Goal: Feedback & Contribution: Contribute content

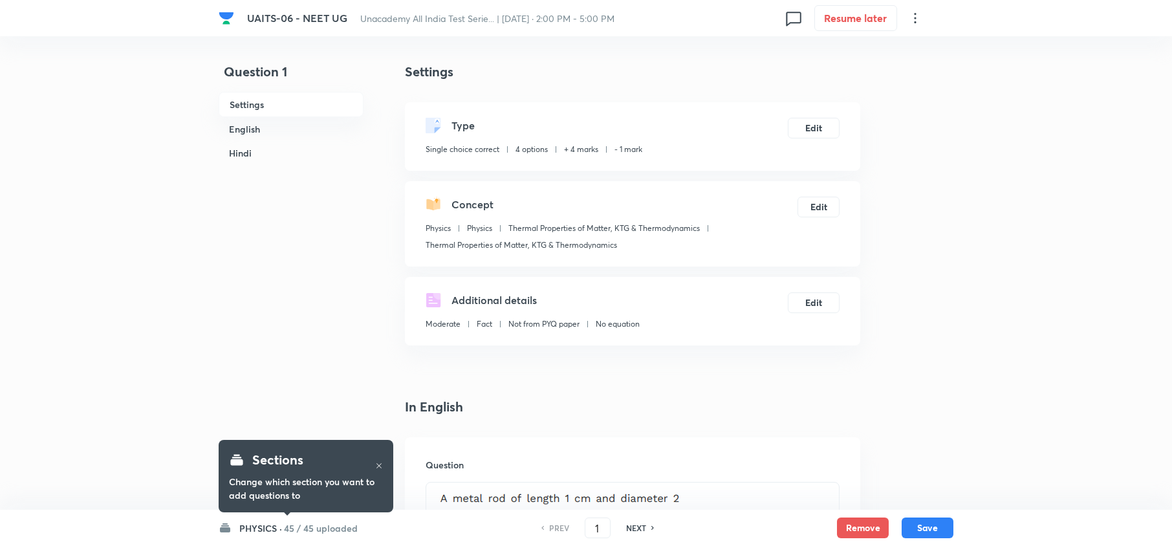
click at [276, 526] on h6 "PHYSICS ·" at bounding box center [260, 528] width 43 height 14
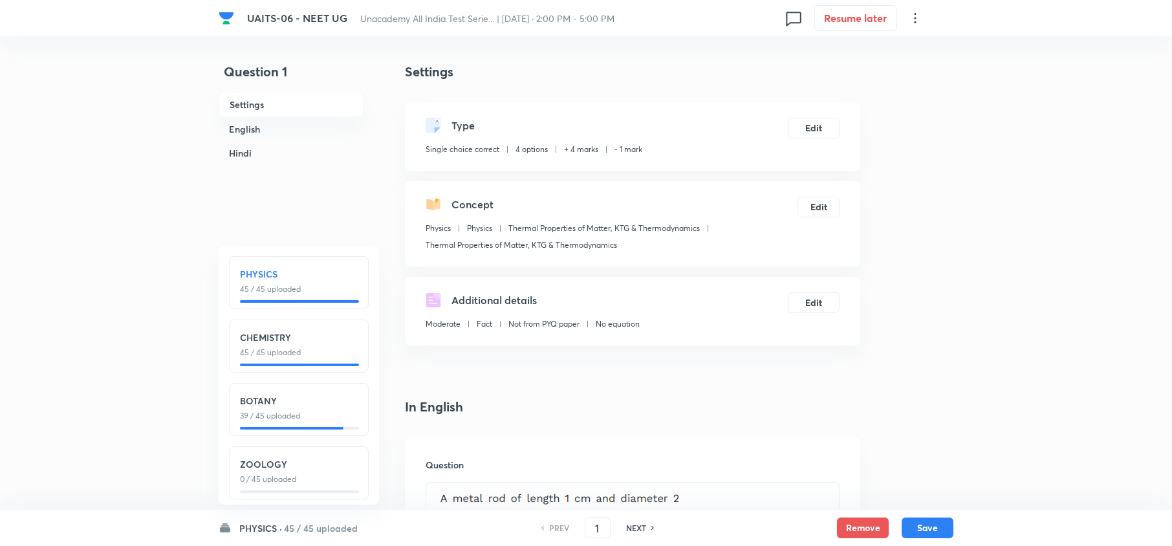
scroll to position [18, 0]
click at [276, 524] on h6 "PHYSICS ·" at bounding box center [260, 528] width 43 height 14
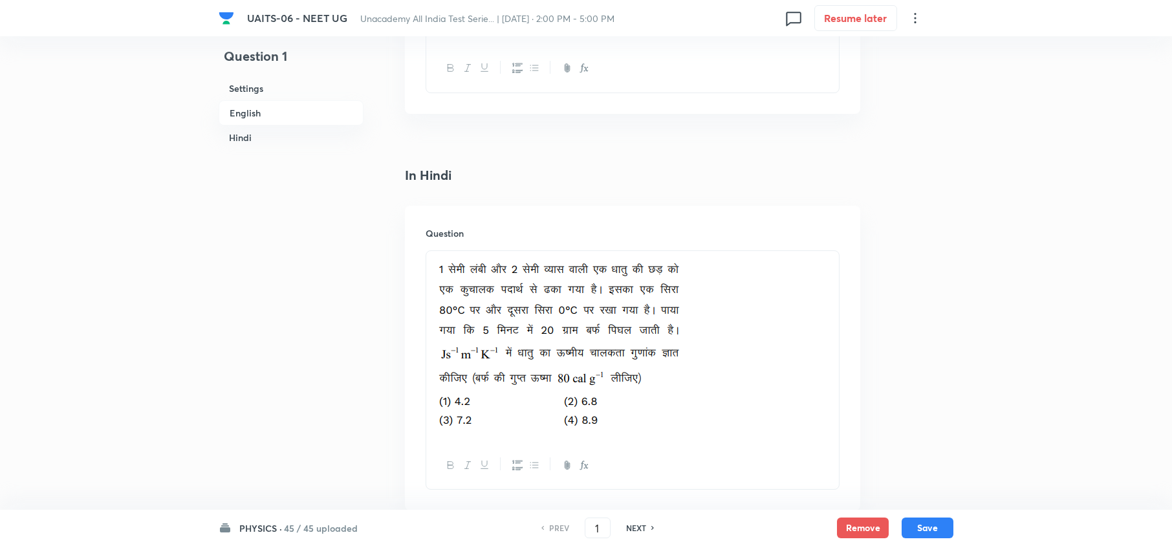
scroll to position [1961, 0]
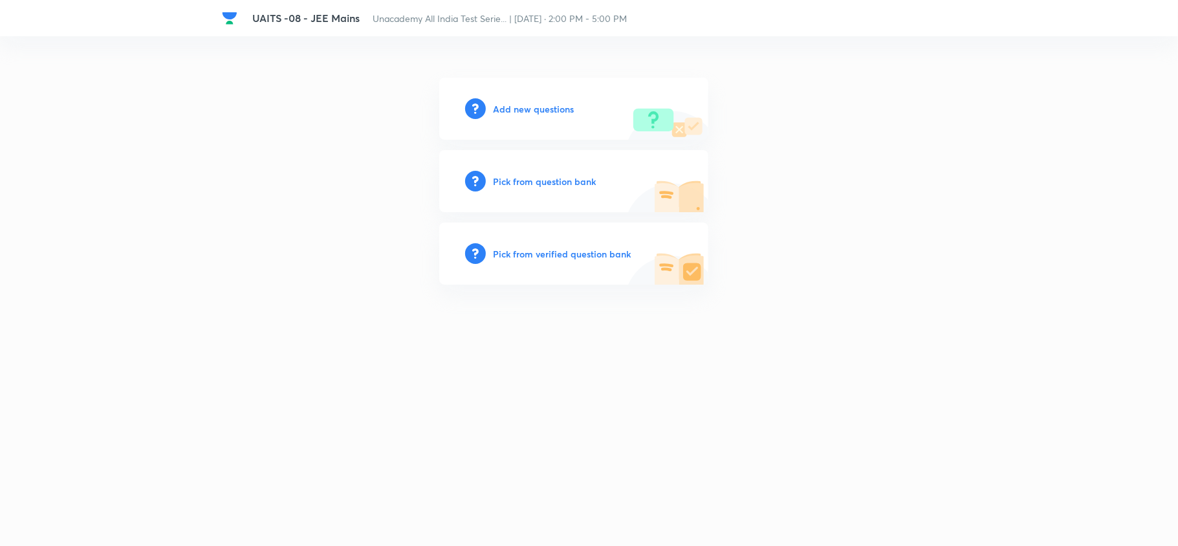
click at [531, 110] on h6 "Add new questions" at bounding box center [534, 109] width 81 height 14
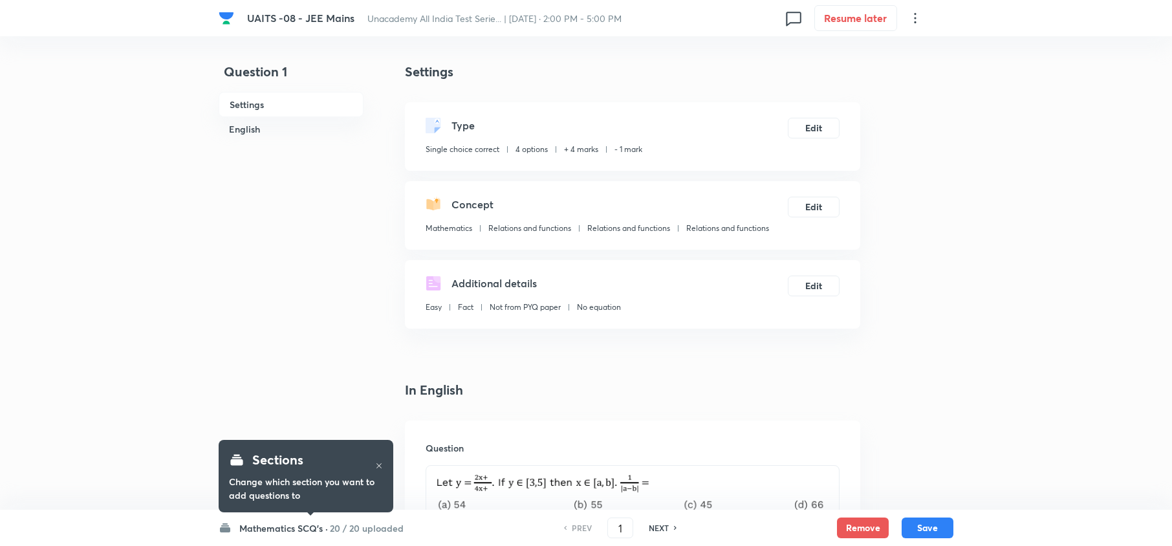
click at [274, 531] on h6 "Mathematics SCQ's ·" at bounding box center [283, 528] width 89 height 14
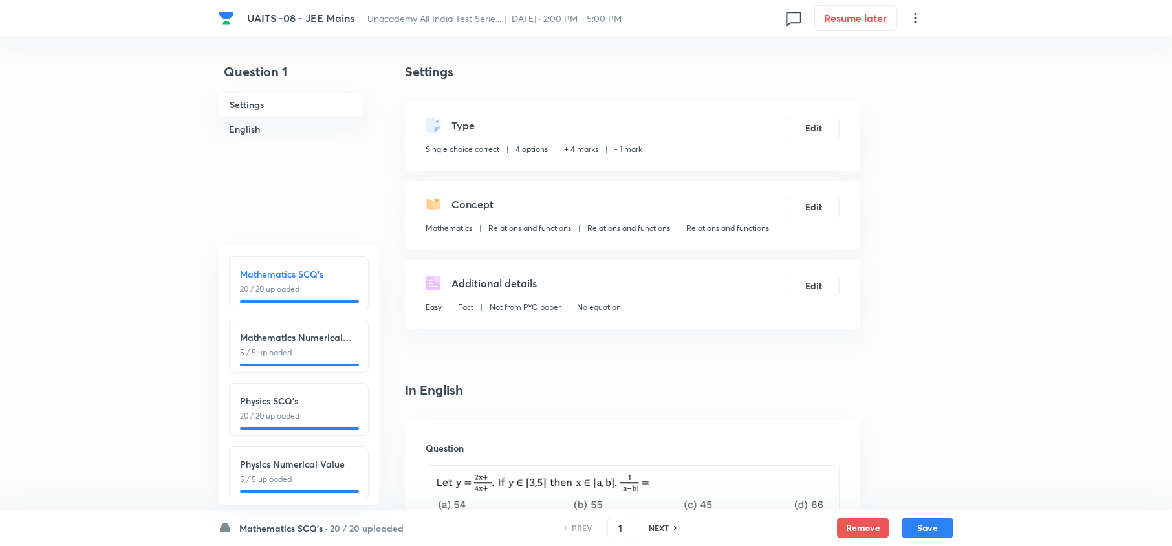
scroll to position [145, 0]
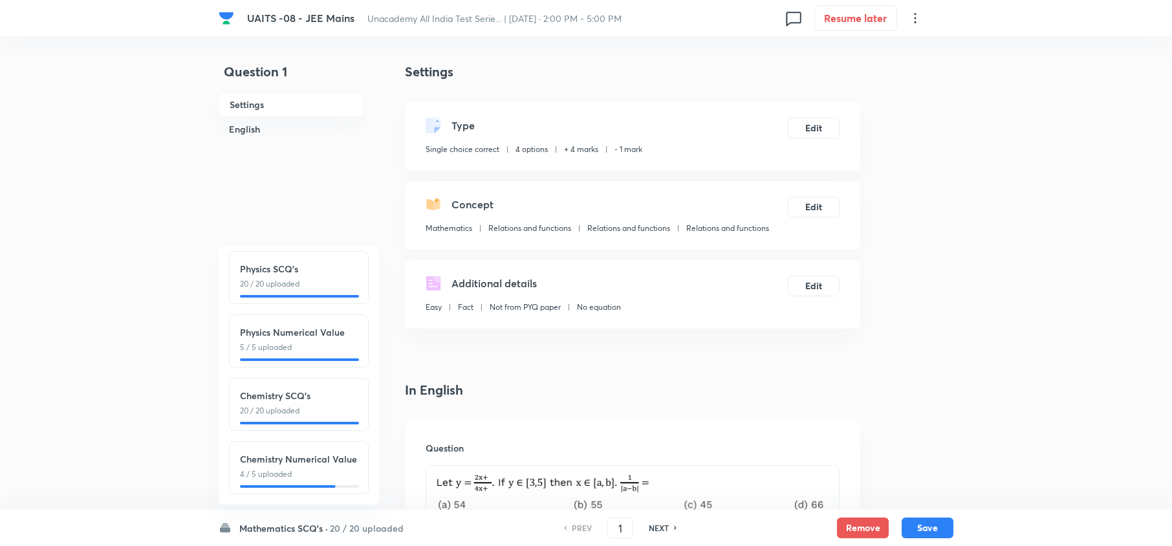
click at [257, 523] on h6 "Mathematics SCQ's ·" at bounding box center [283, 528] width 89 height 14
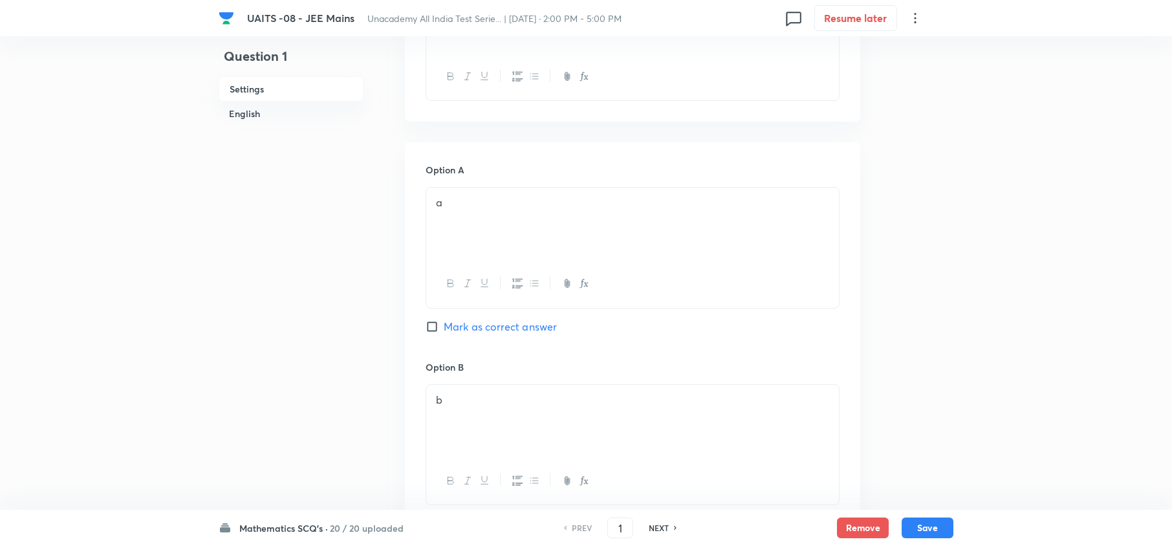
scroll to position [0, 0]
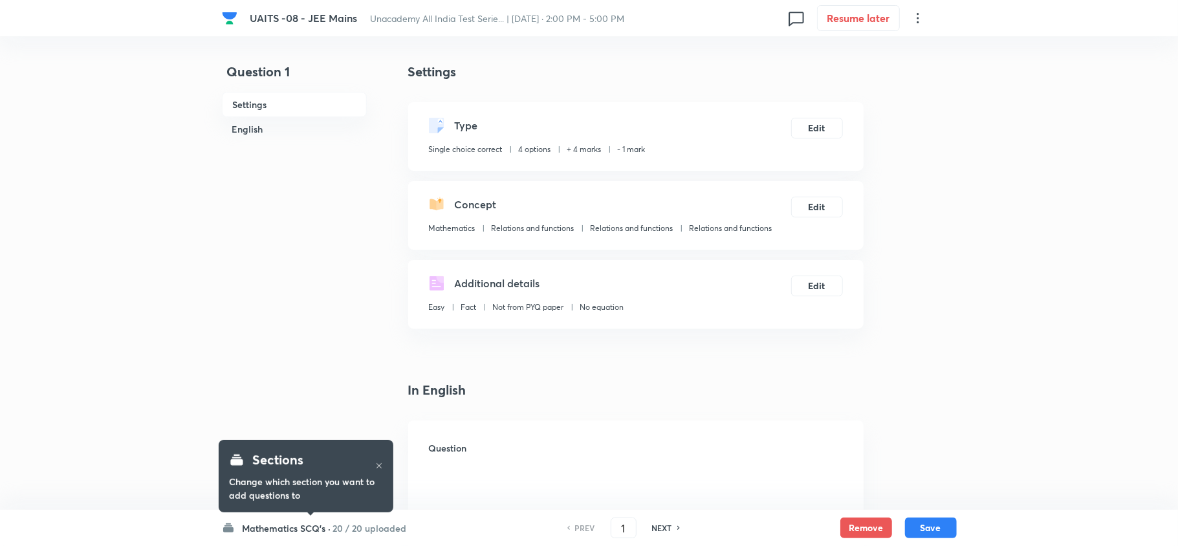
checkbox input "true"
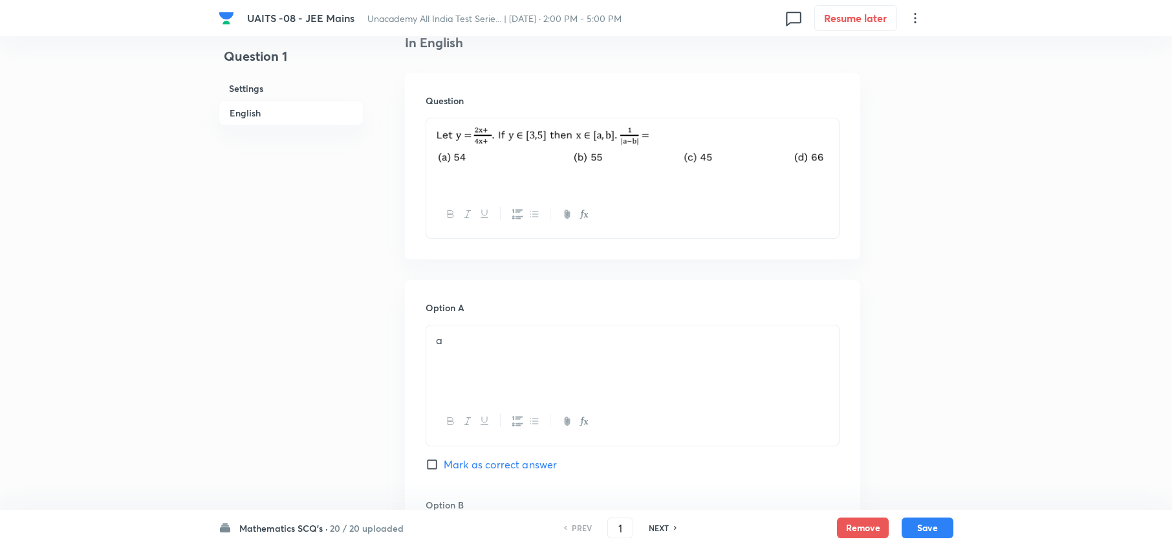
scroll to position [349, 0]
click at [661, 530] on h6 "NEXT" at bounding box center [659, 528] width 20 height 12
type input "2"
checkbox input "false"
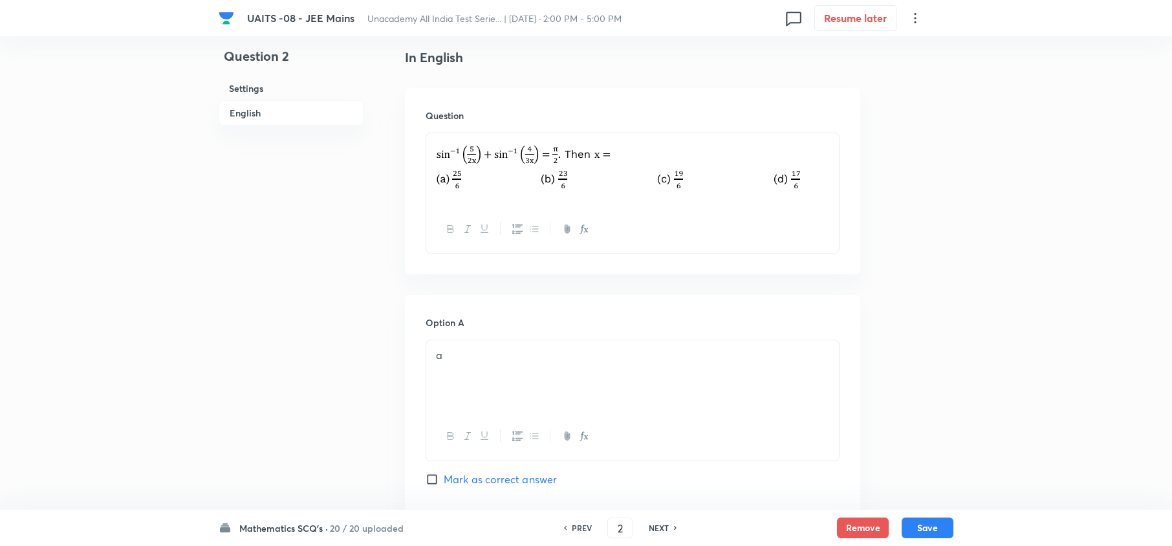
click at [661, 530] on h6 "NEXT" at bounding box center [659, 528] width 20 height 12
checkbox input "false"
type input "3"
checkbox input "true"
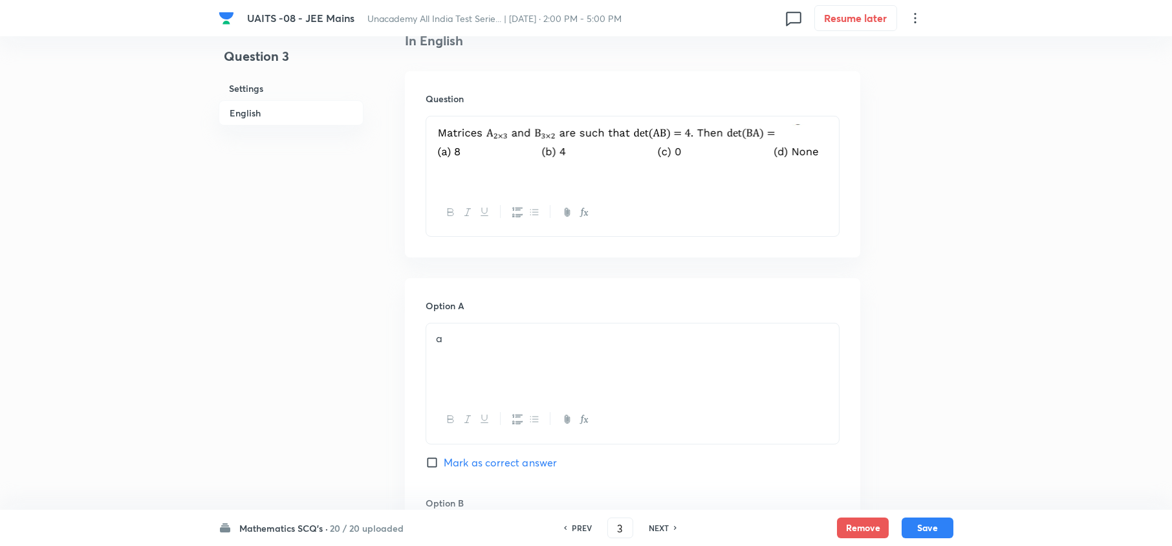
click at [269, 530] on h6 "Mathematics SCQ's ·" at bounding box center [283, 528] width 89 height 14
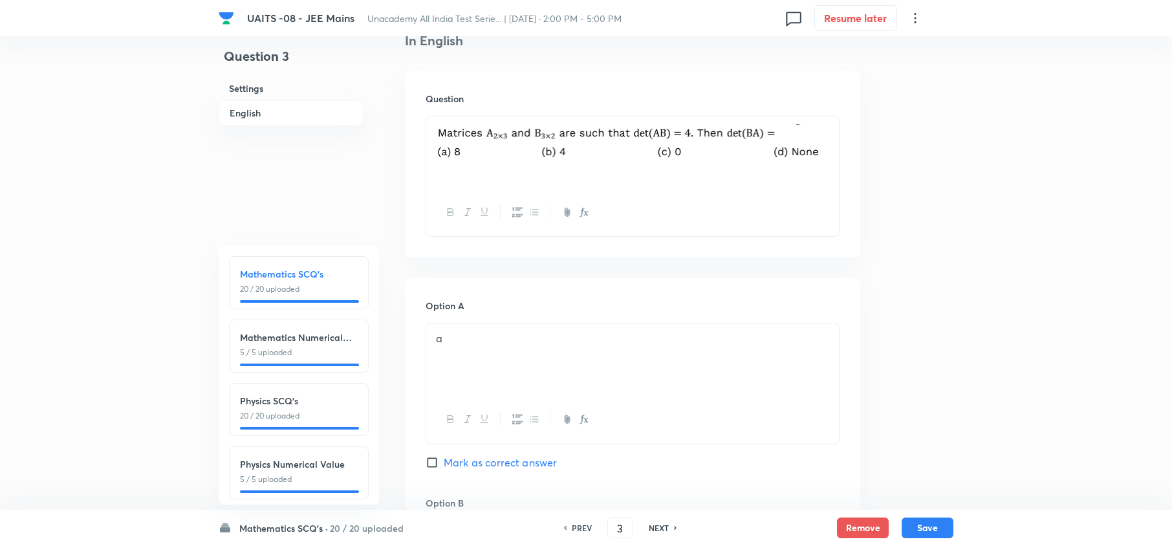
scroll to position [145, 0]
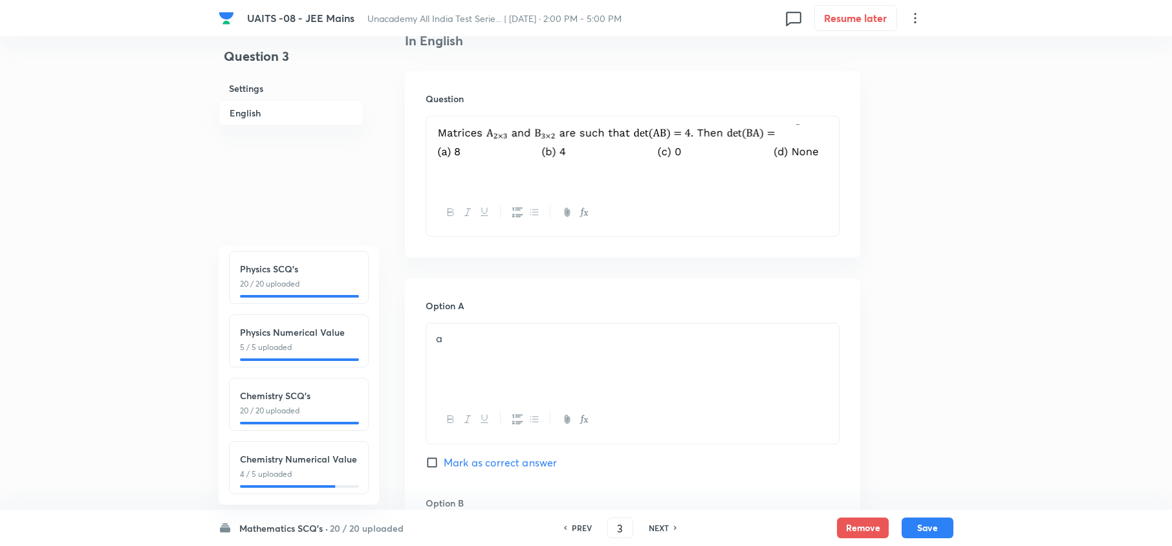
click at [301, 468] on p "4 / 5 uploaded" at bounding box center [299, 474] width 118 height 12
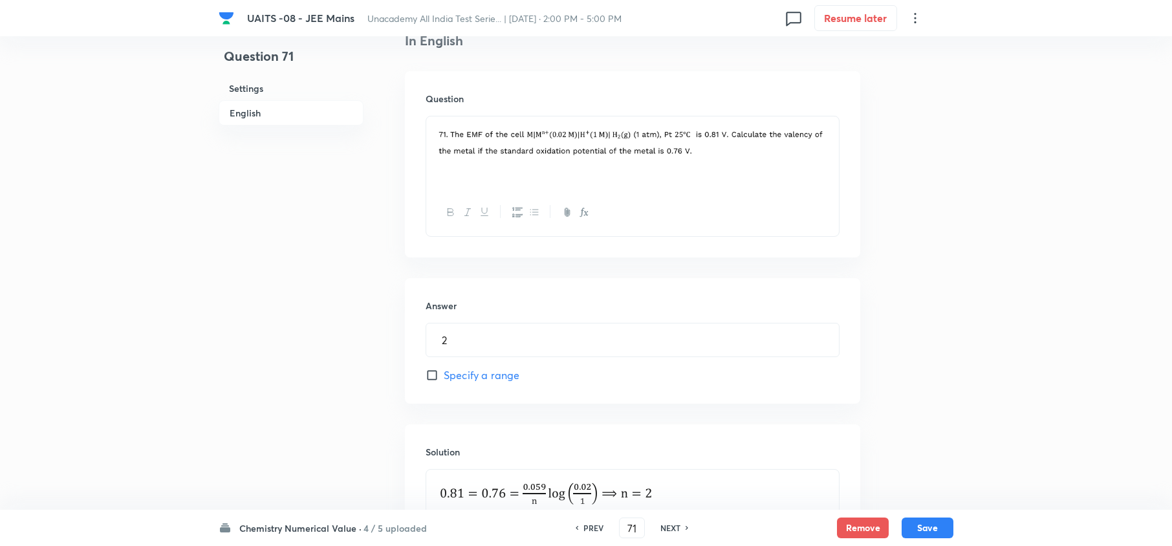
scroll to position [530, 0]
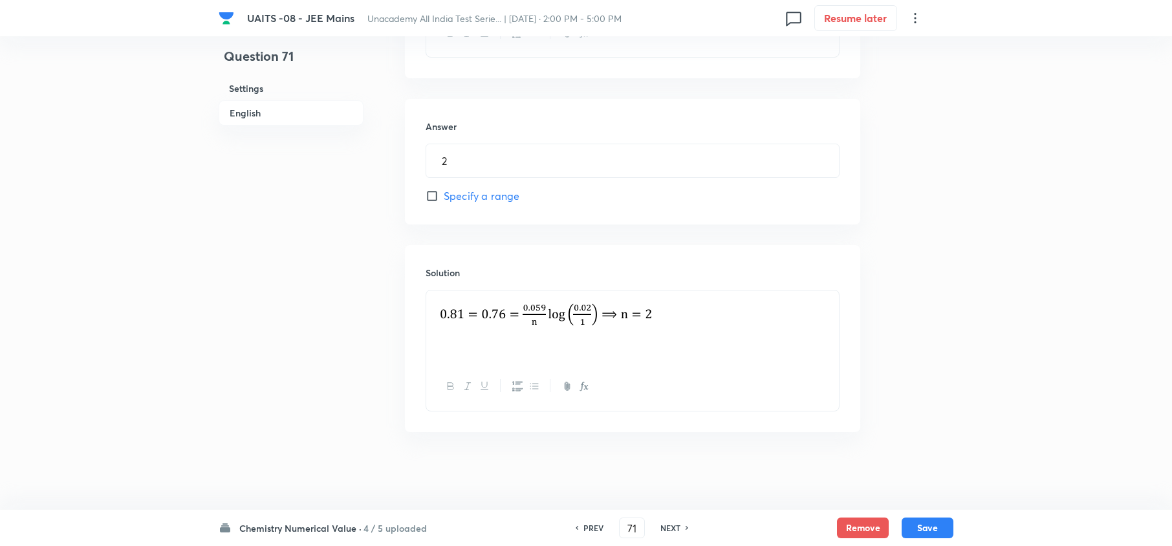
click at [673, 531] on h6 "NEXT" at bounding box center [670, 528] width 20 height 12
type input "72"
type input "8"
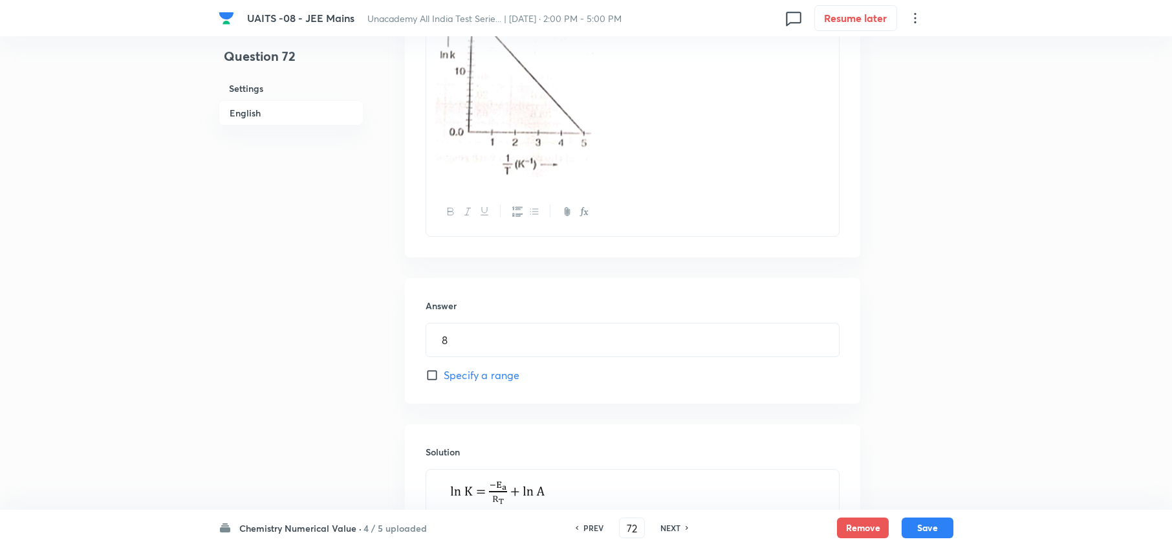
click at [673, 531] on h6 "NEXT" at bounding box center [670, 528] width 20 height 12
type input "73"
type input "8"
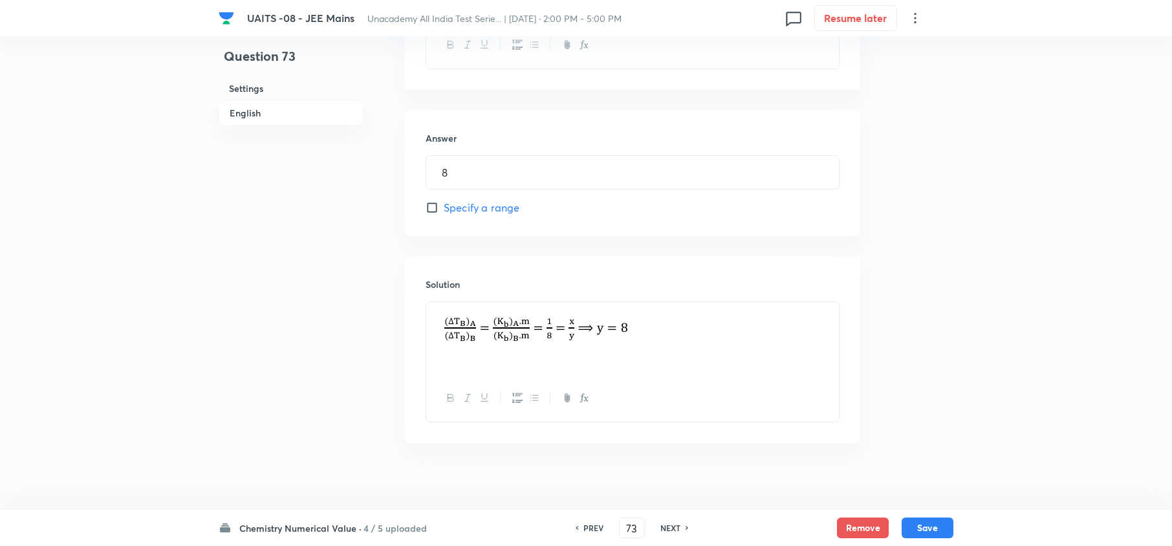
click at [673, 531] on h6 "NEXT" at bounding box center [670, 528] width 20 height 12
type input "74"
type input "3"
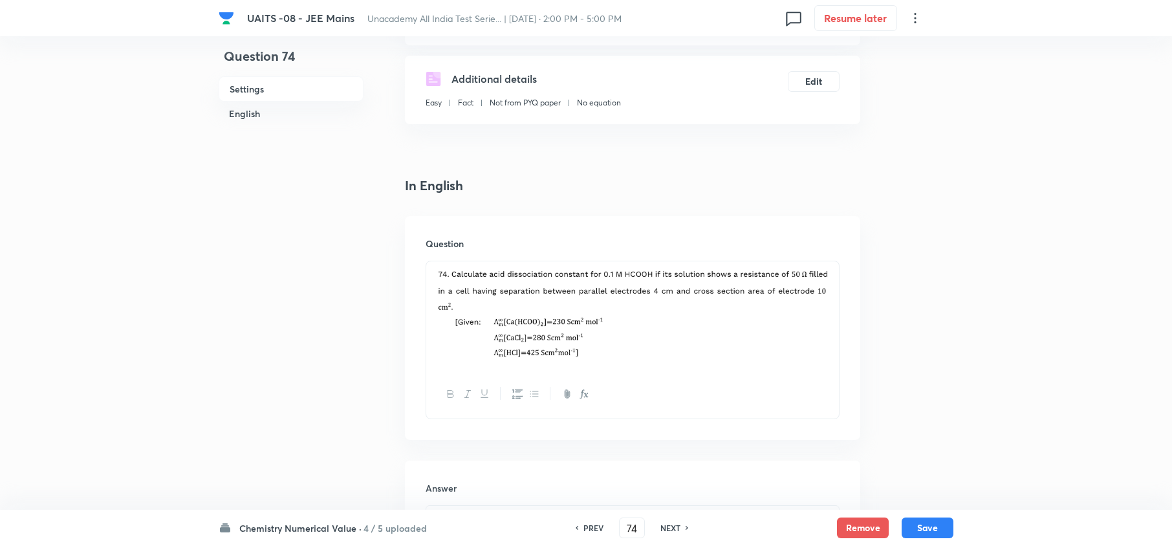
scroll to position [203, 0]
click at [673, 530] on h6 "NEXT" at bounding box center [670, 528] width 20 height 12
type input "75"
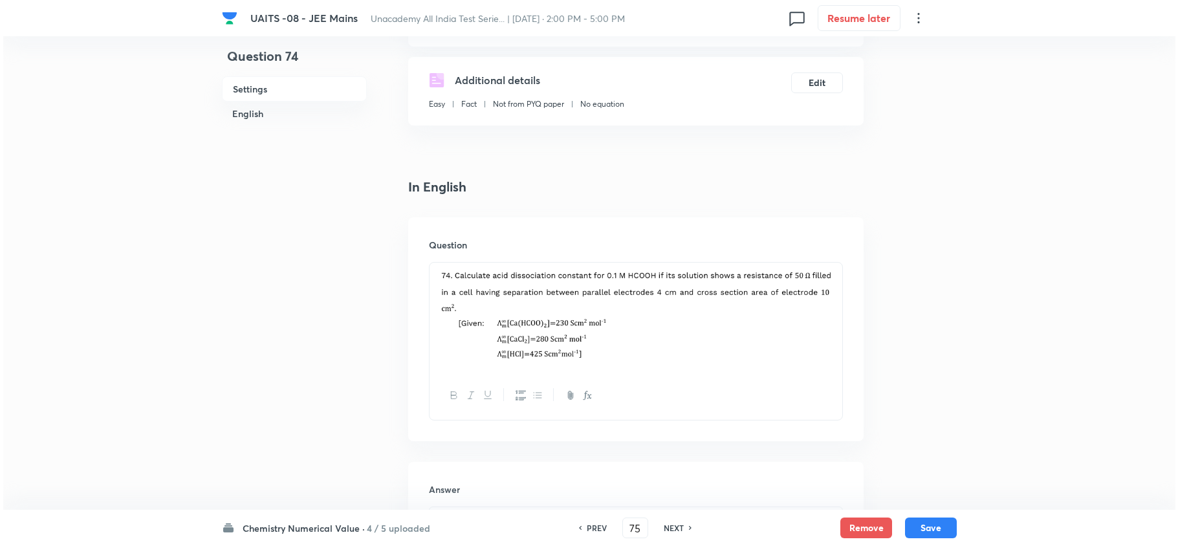
scroll to position [0, 0]
